Goal: Transaction & Acquisition: Purchase product/service

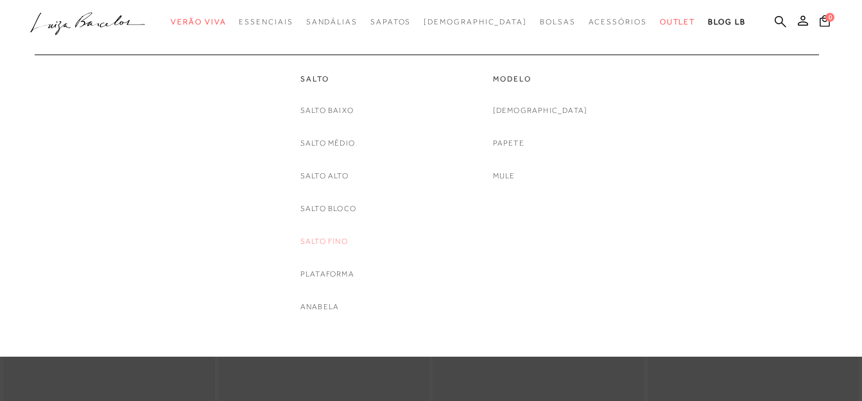
click at [325, 241] on link "Salto Fino" at bounding box center [323, 241] width 47 height 13
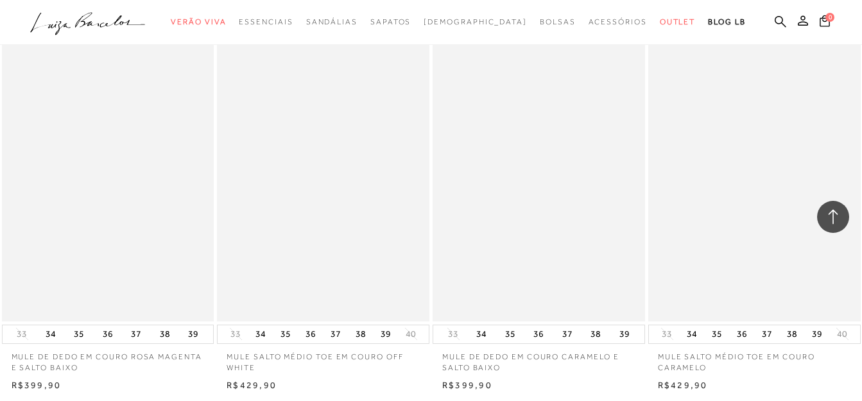
scroll to position [2310, 0]
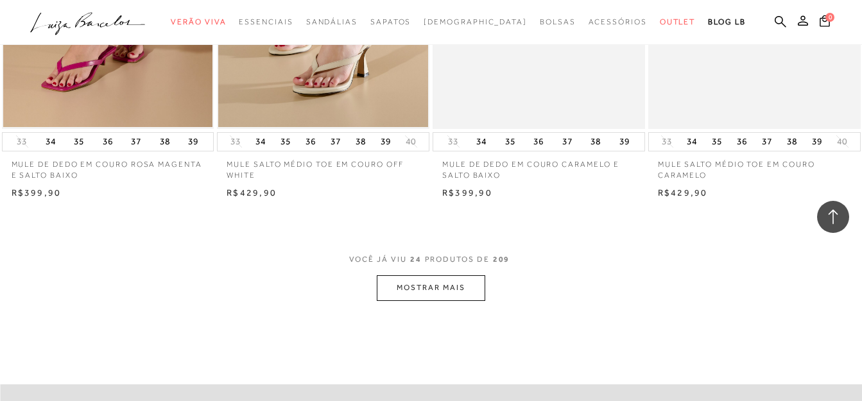
click at [461, 279] on button "MOSTRAR MAIS" at bounding box center [431, 287] width 108 height 25
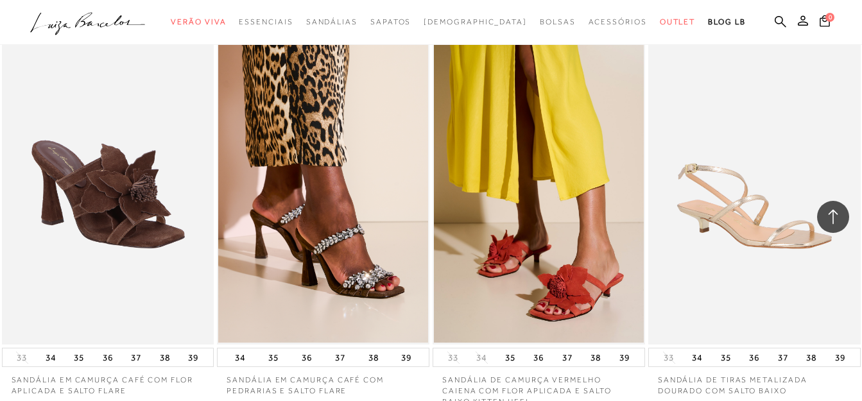
scroll to position [4812, 0]
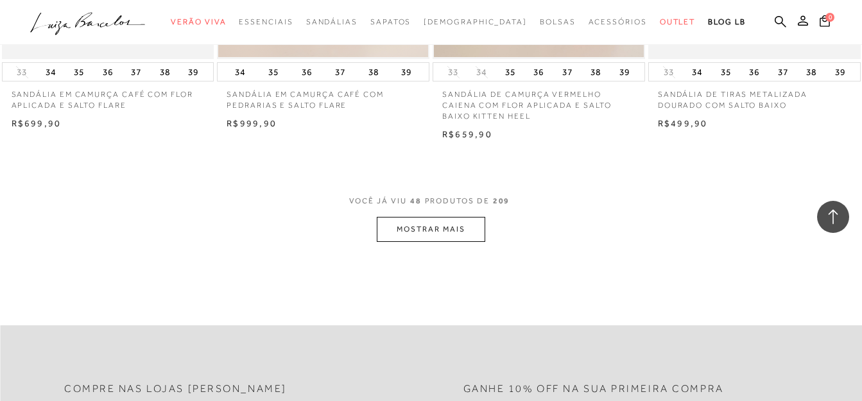
click at [459, 233] on button "MOSTRAR MAIS" at bounding box center [431, 229] width 108 height 25
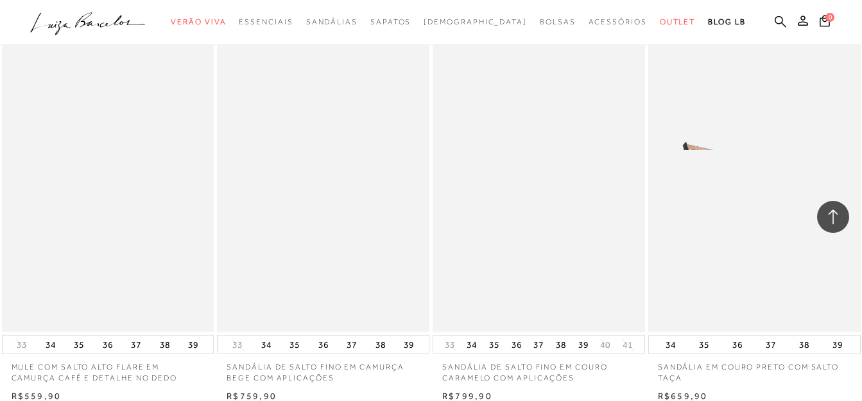
scroll to position [7186, 0]
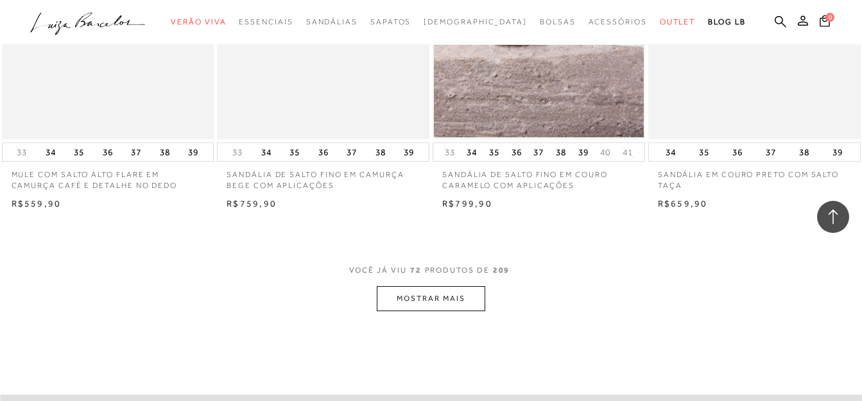
click at [393, 295] on button "MOSTRAR MAIS" at bounding box center [431, 298] width 108 height 25
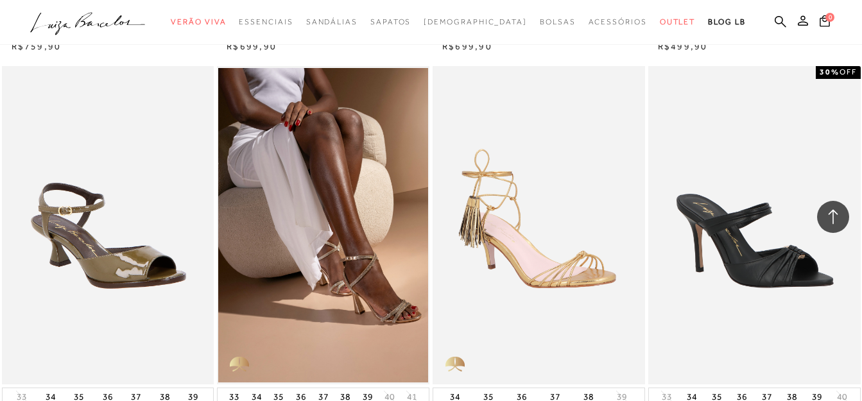
scroll to position [9788, 0]
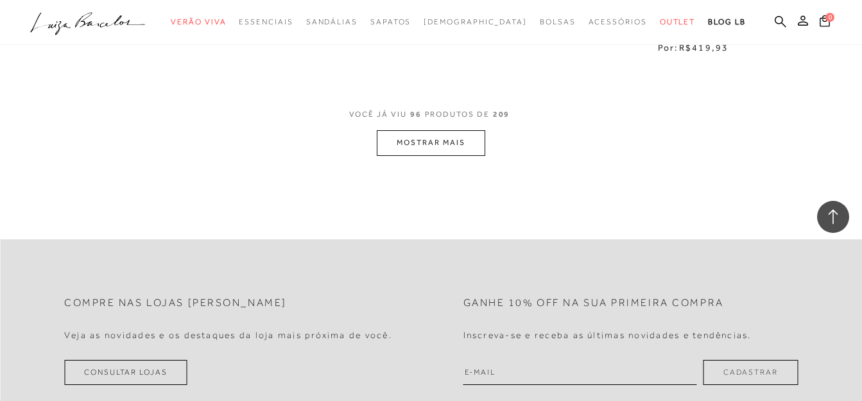
click at [440, 138] on button "MOSTRAR MAIS" at bounding box center [431, 142] width 108 height 25
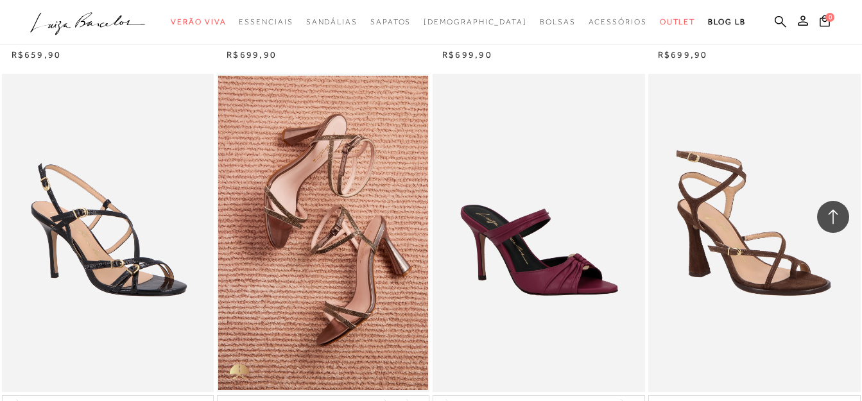
scroll to position [12163, 0]
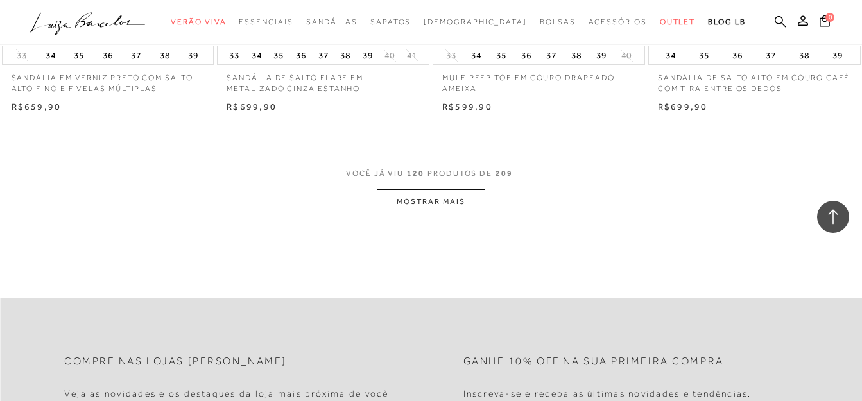
click at [427, 189] on button "MOSTRAR MAIS" at bounding box center [431, 201] width 108 height 25
